Goal: Find specific page/section: Find specific page/section

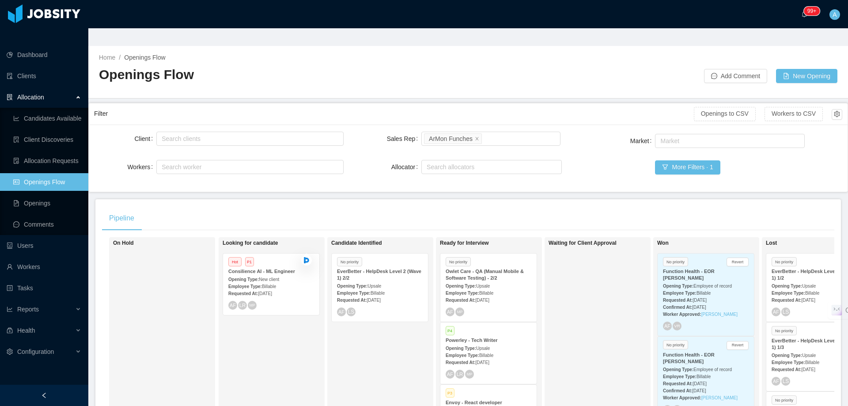
scroll to position [128, 0]
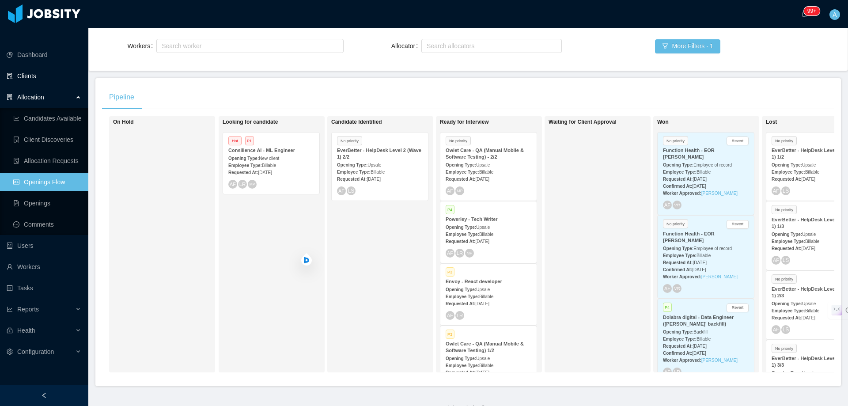
click at [42, 67] on link "Clients" at bounding box center [44, 76] width 75 height 18
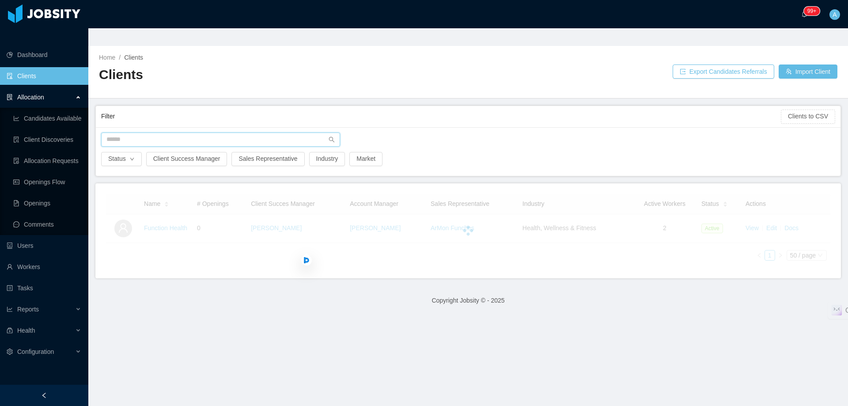
click at [161, 133] on input "text" at bounding box center [220, 140] width 239 height 14
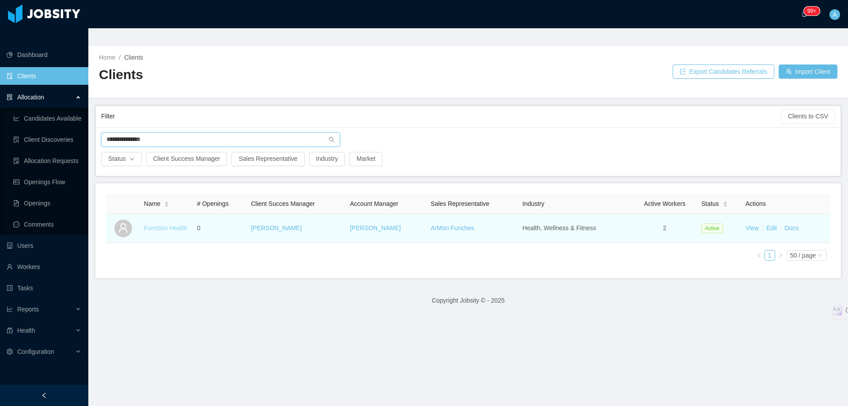
type input "**********"
click at [174, 224] on link "Function Health" at bounding box center [165, 227] width 43 height 7
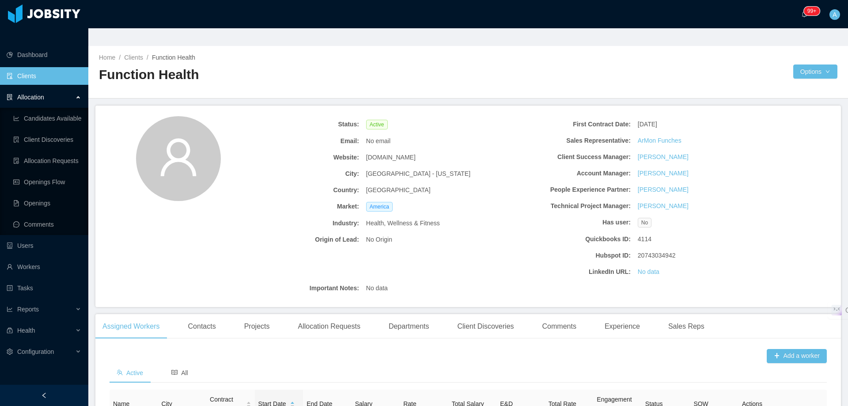
click at [715, 65] on div at bounding box center [630, 72] width 325 height 14
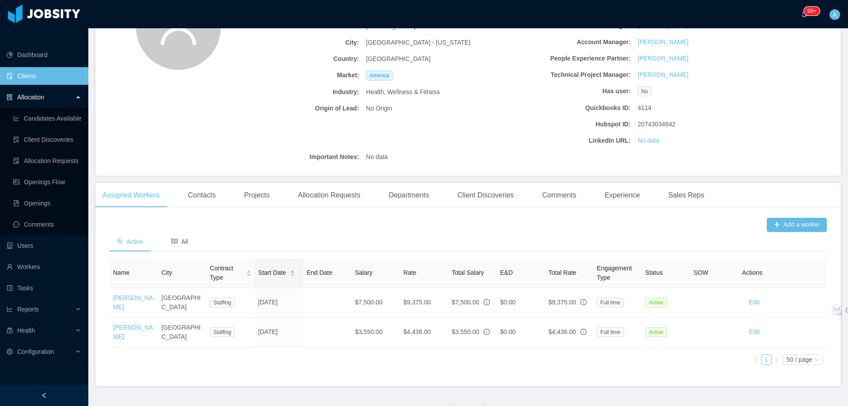
scroll to position [133, 0]
